Goal: Task Accomplishment & Management: Complete application form

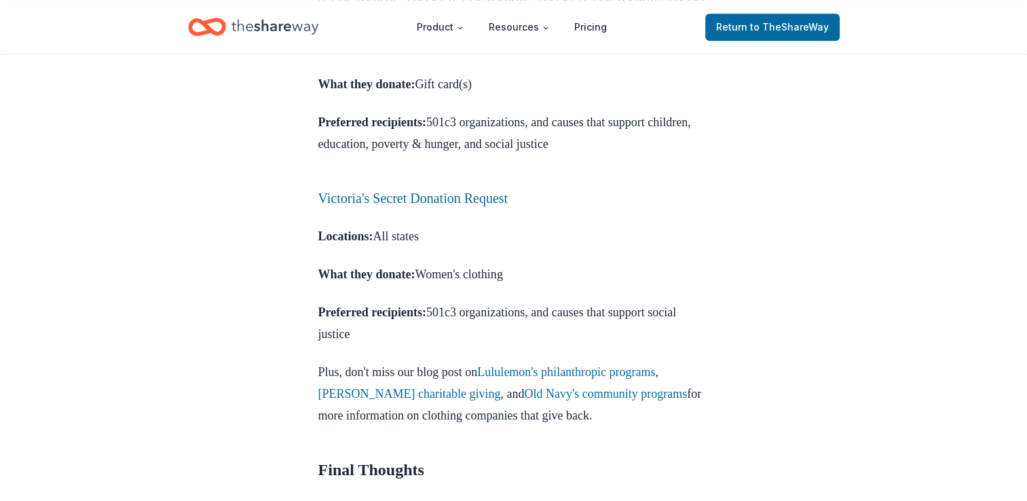
scroll to position [1696, 0]
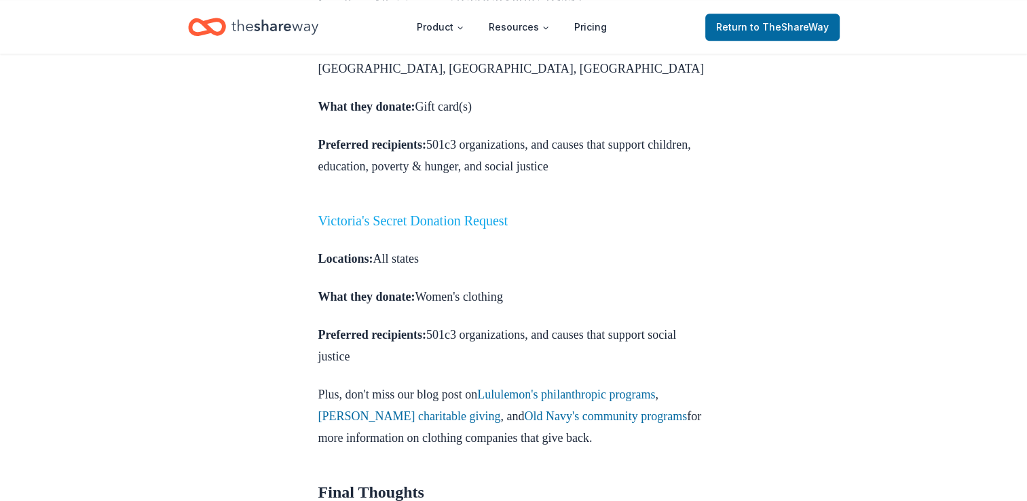
click at [508, 228] on link "Victoria's Secret Donation Request" at bounding box center [413, 220] width 190 height 15
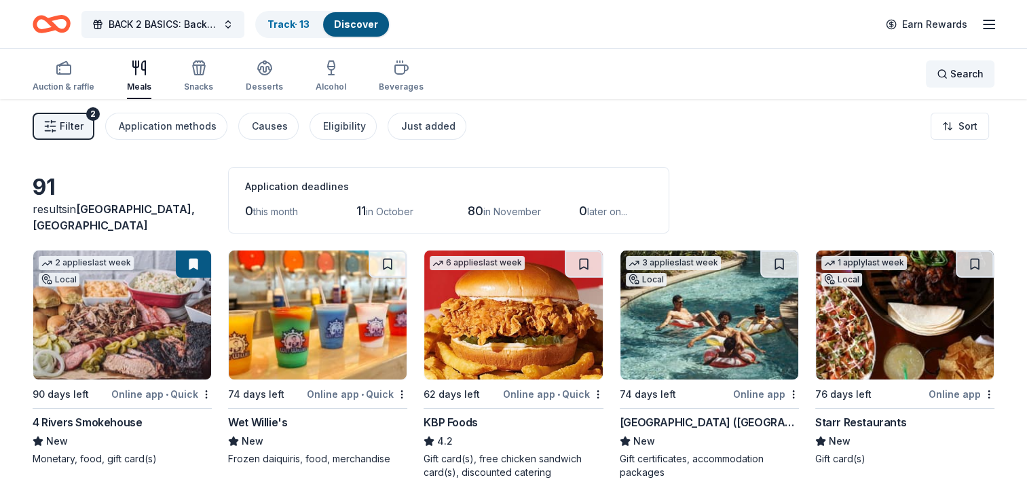
click at [947, 77] on div "Search" at bounding box center [959, 74] width 47 height 16
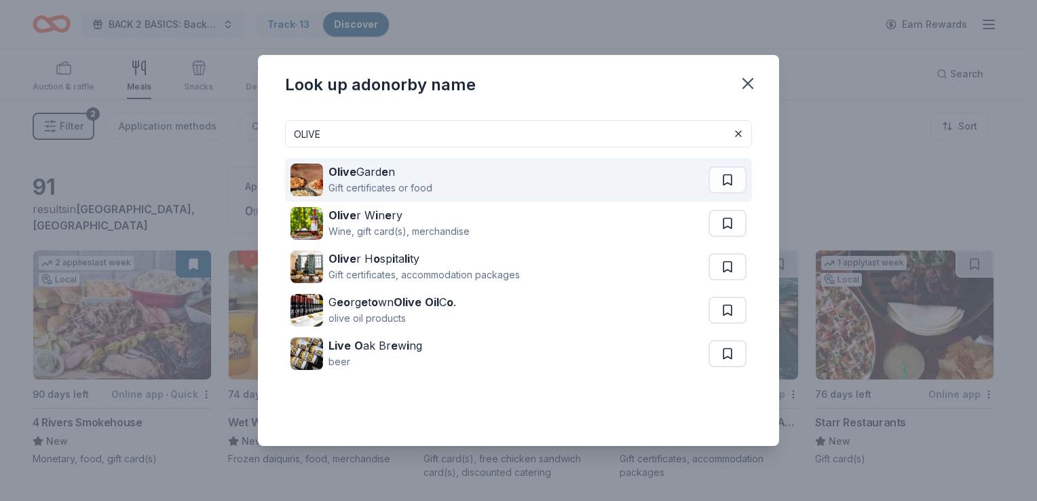
type input "OLIVE"
click at [436, 184] on div "Olive Gard e n Gift certificates or food" at bounding box center [499, 179] width 418 height 43
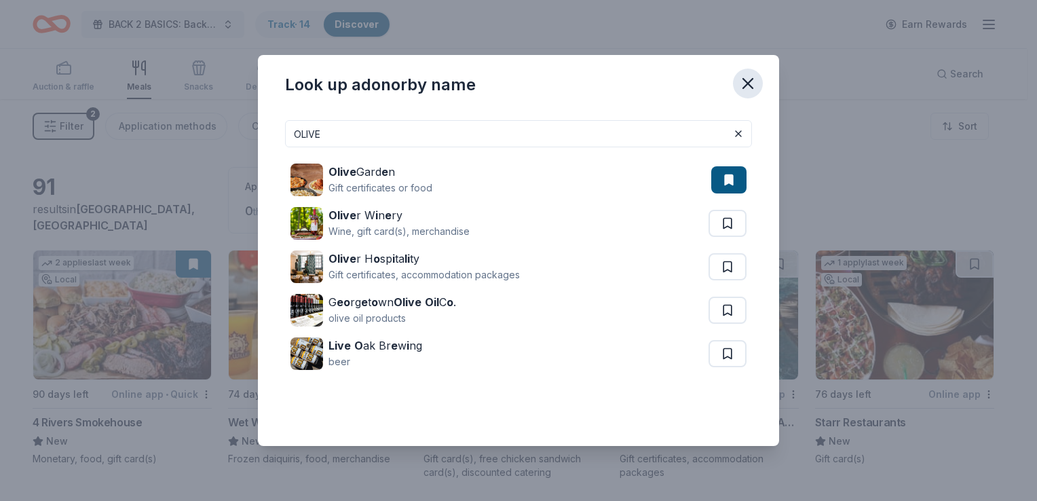
click at [742, 83] on icon "button" at bounding box center [747, 83] width 19 height 19
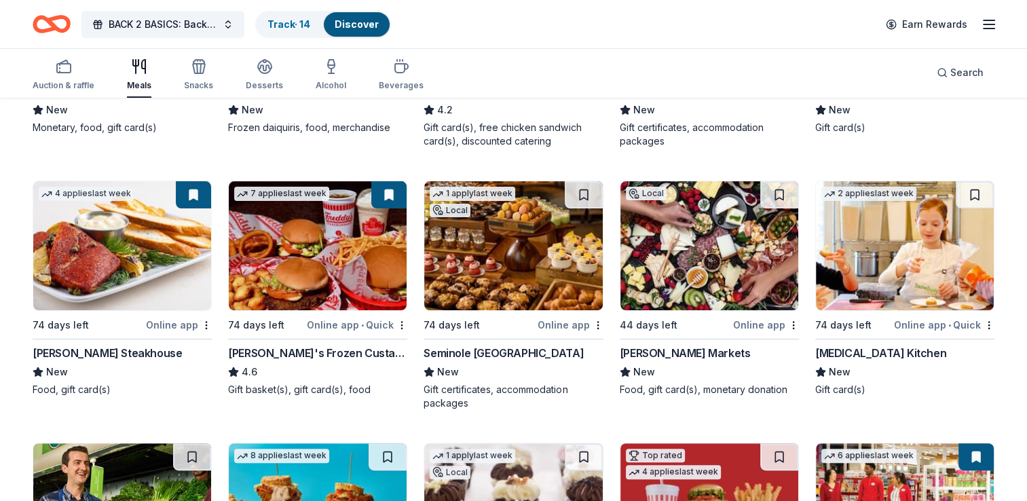
scroll to position [339, 0]
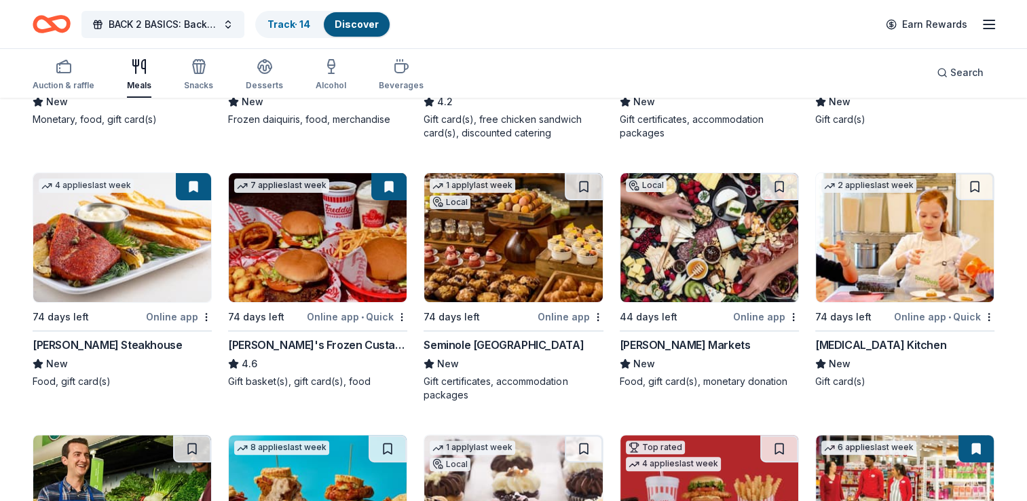
click at [386, 186] on button at bounding box center [388, 186] width 35 height 27
click at [401, 321] on div "Online app • Quick" at bounding box center [357, 316] width 100 height 17
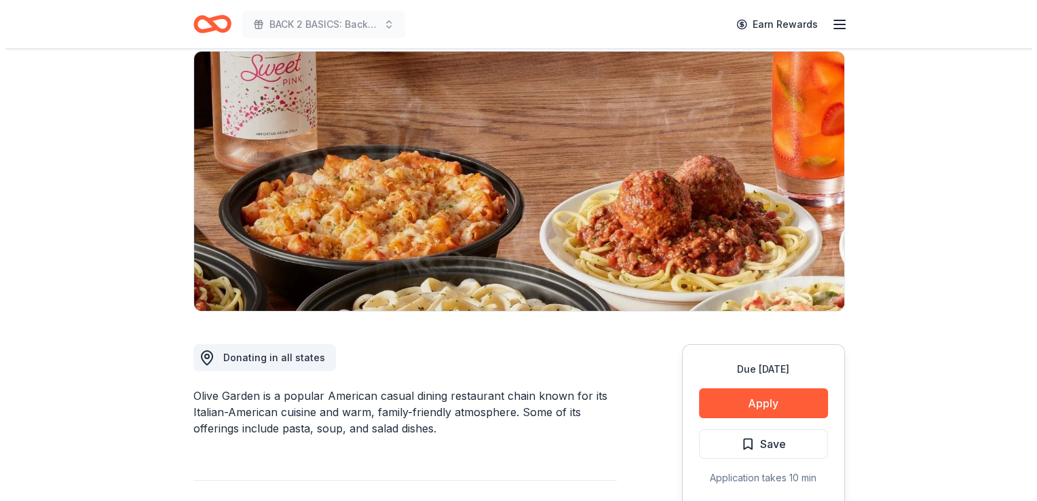
scroll to position [136, 0]
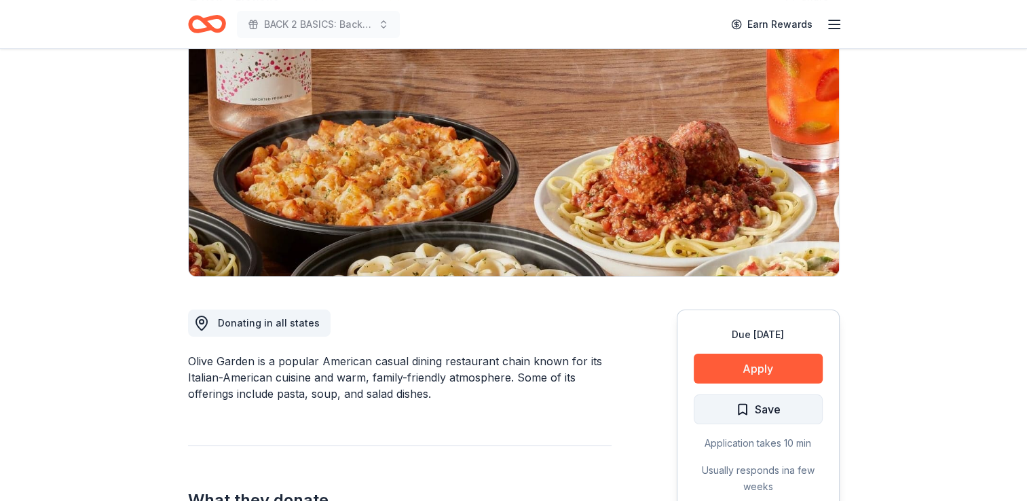
click at [745, 409] on span "Save" at bounding box center [758, 409] width 45 height 18
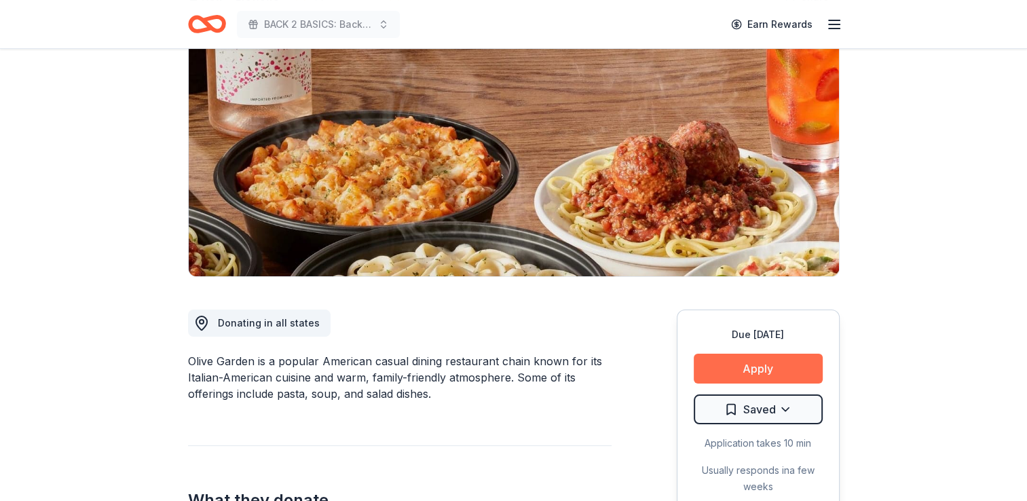
click at [749, 370] on button "Apply" at bounding box center [758, 369] width 129 height 30
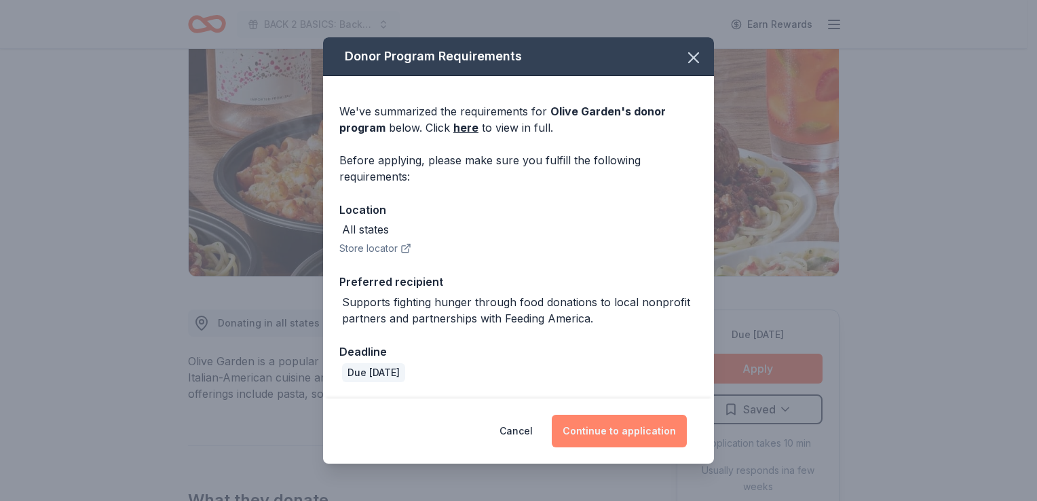
click at [649, 425] on button "Continue to application" at bounding box center [619, 431] width 135 height 33
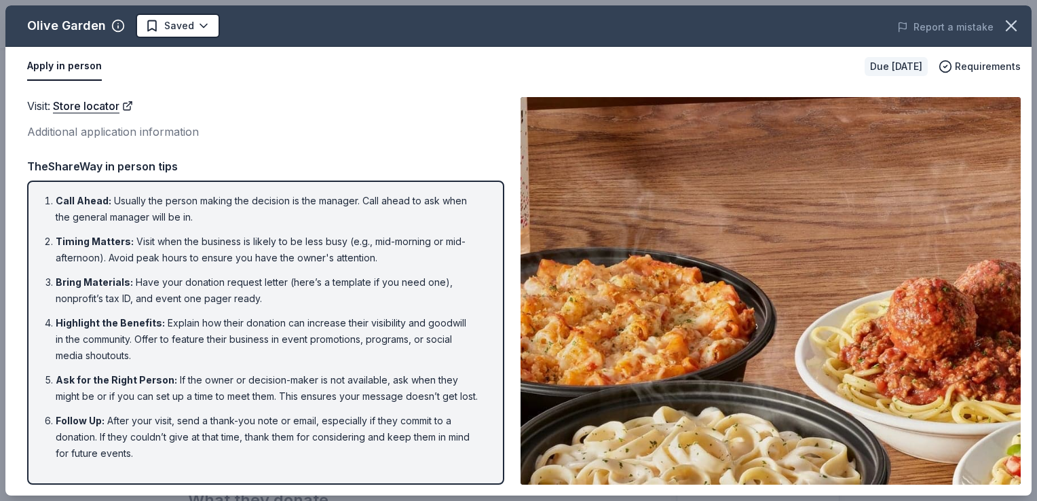
click at [141, 133] on div "Additional application information" at bounding box center [265, 132] width 477 height 18
click at [77, 67] on button "Apply in person" at bounding box center [64, 66] width 75 height 29
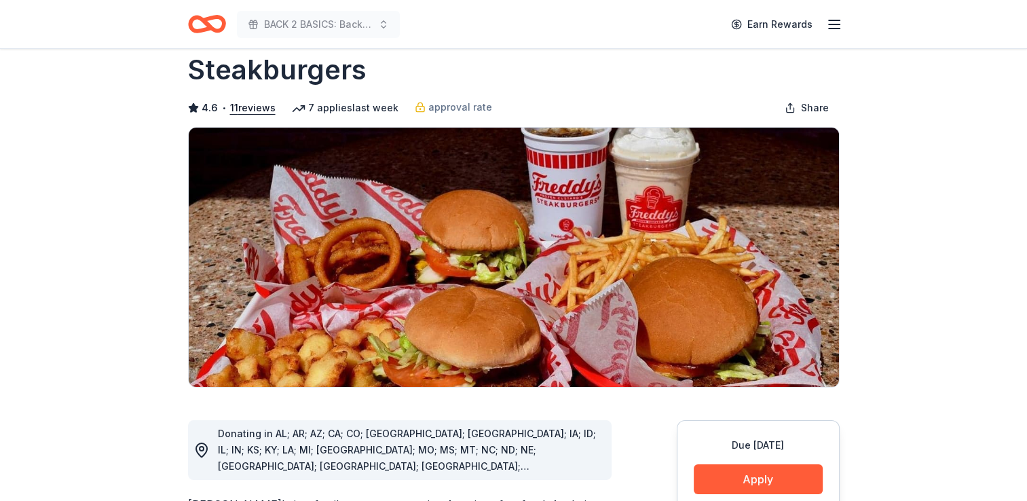
scroll to position [136, 0]
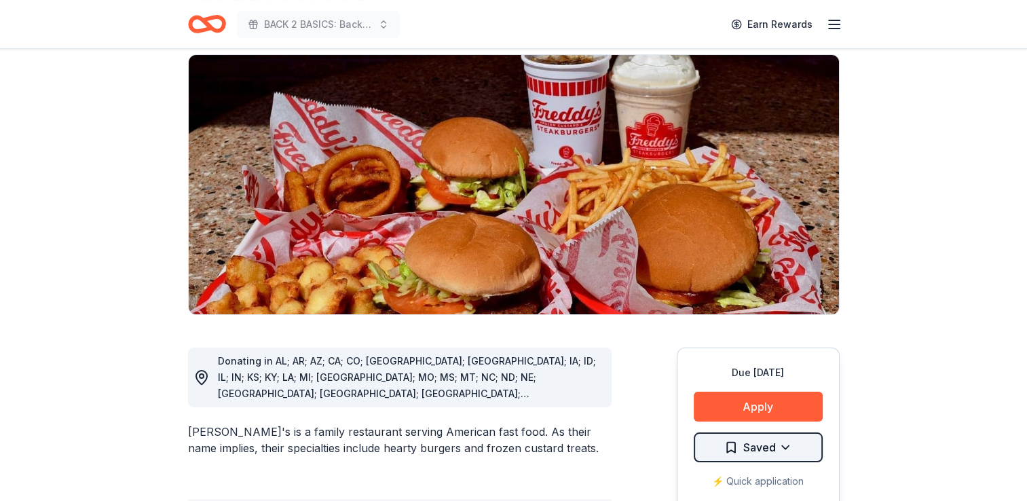
click at [786, 365] on html "BACK 2 BASICS: Back to School Event Earn Rewards Due in 74 days Share Freddy's …" at bounding box center [513, 114] width 1027 height 501
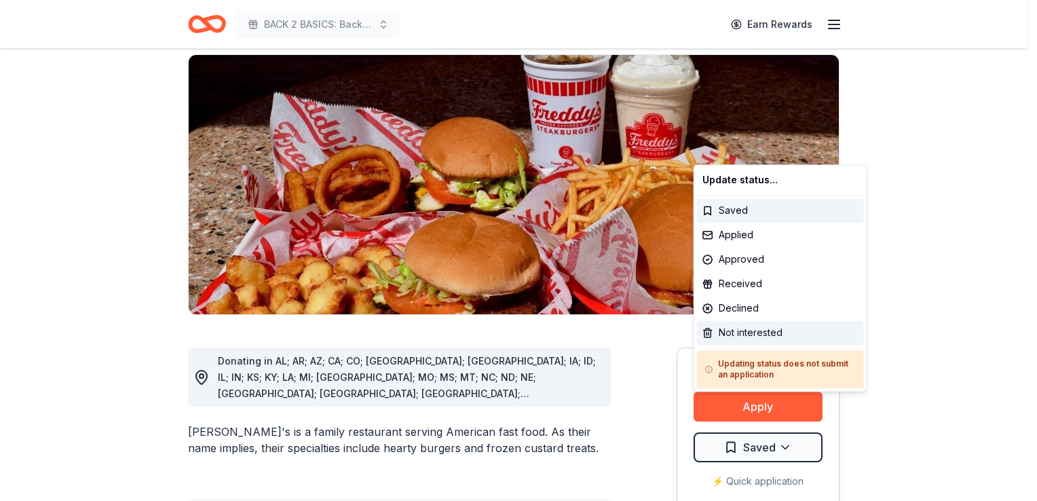
click at [757, 332] on div "Not interested" at bounding box center [780, 332] width 167 height 24
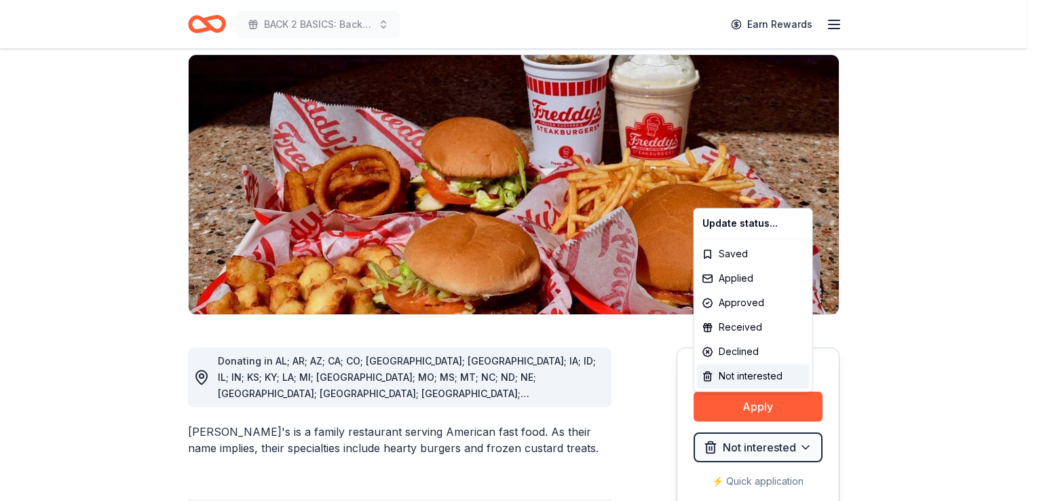
click at [907, 330] on html "BACK 2 BASICS: Back to School Event Earn Rewards Due in 74 days Share Freddy's …" at bounding box center [518, 114] width 1037 height 501
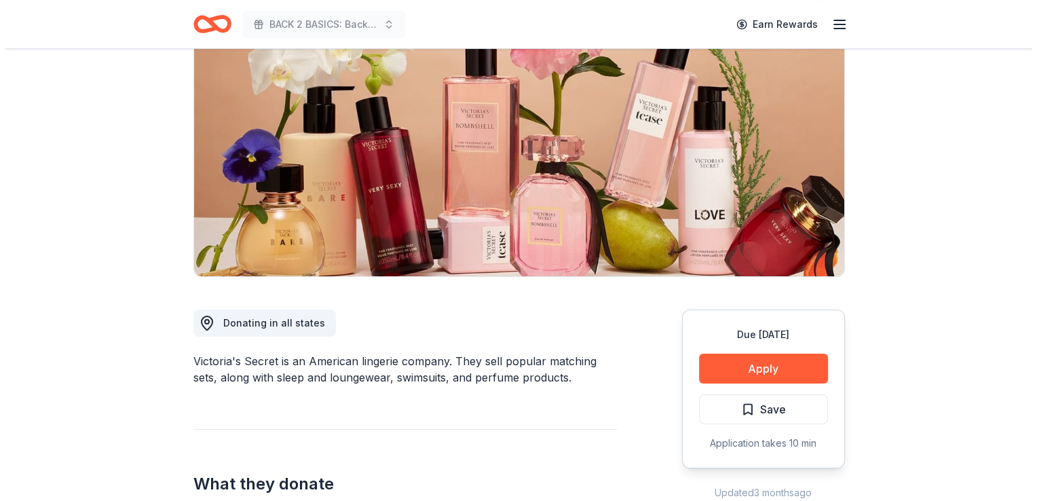
scroll to position [204, 0]
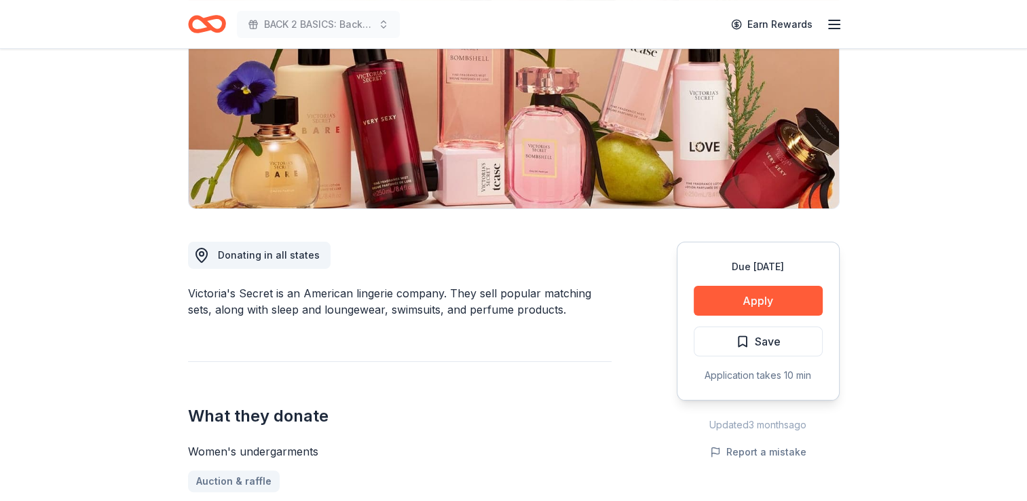
click at [742, 343] on span "Save" at bounding box center [758, 342] width 45 height 18
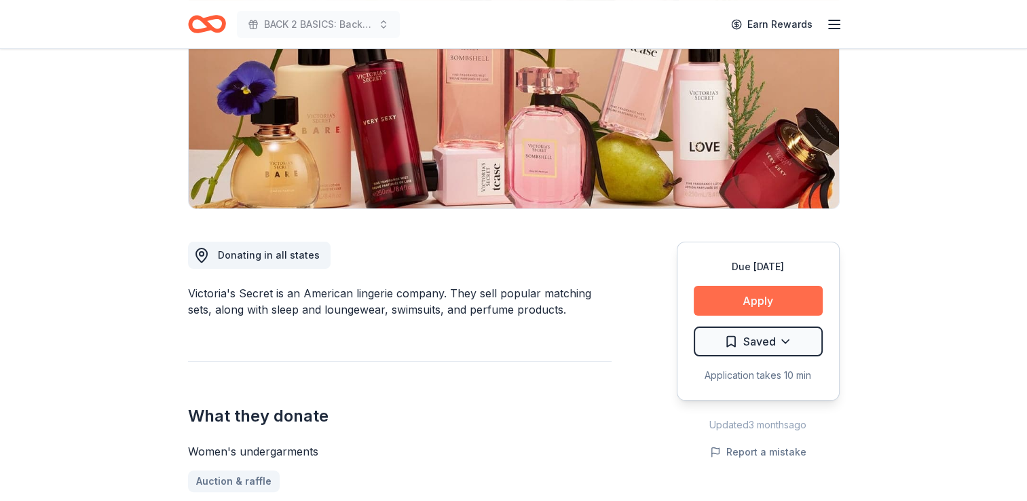
click at [734, 295] on button "Apply" at bounding box center [758, 301] width 129 height 30
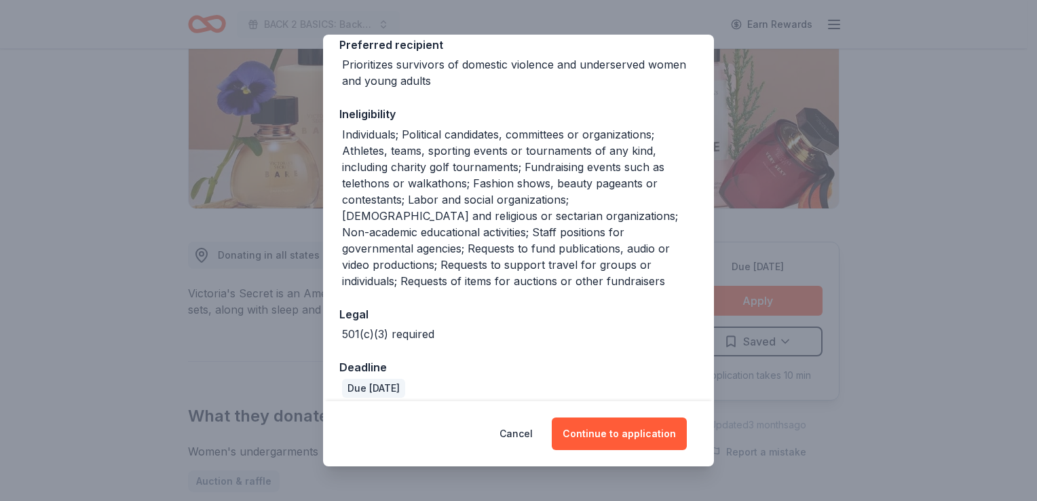
scroll to position [247, 0]
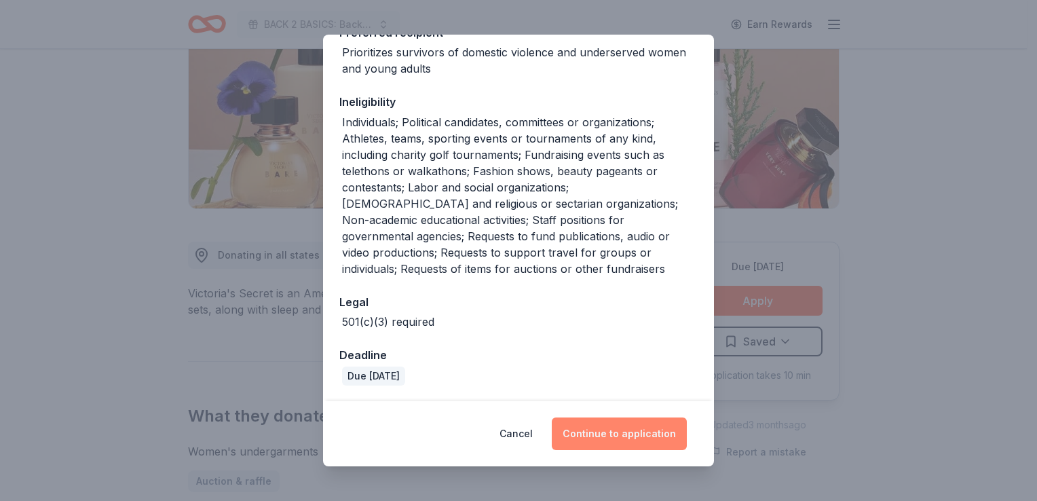
click at [638, 440] on button "Continue to application" at bounding box center [619, 433] width 135 height 33
